Goal: Navigation & Orientation: Find specific page/section

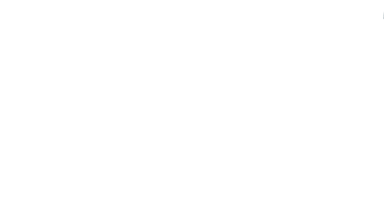
scroll to position [155, 0]
click at [78, 172] on span "Familienhotels" at bounding box center [57, 176] width 42 height 8
click at [62, 180] on h4 "Familyhotel Biancaneve ****ˢ" at bounding box center [102, 185] width 158 height 10
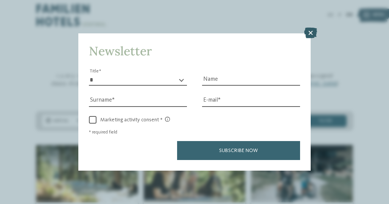
click at [307, 32] on icon at bounding box center [310, 33] width 13 height 11
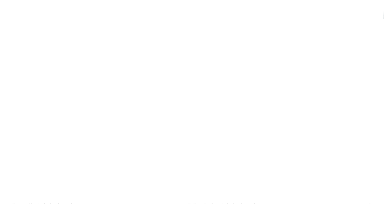
scroll to position [274, 0]
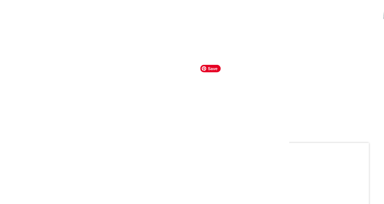
scroll to position [839, 0]
drag, startPoint x: 161, startPoint y: 112, endPoint x: 148, endPoint y: 110, distance: 13.9
